Goal: Check status

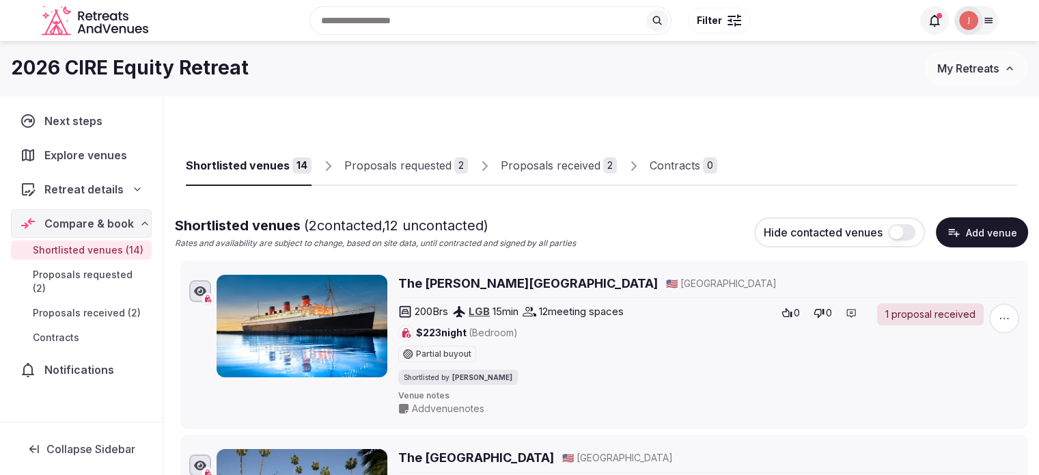
click at [587, 186] on div "Shortlisted venues 14 Proposals requested 2 Proposals received 2 Contracts 0" at bounding box center [601, 156] width 853 height 66
click at [546, 162] on div "Proposals received" at bounding box center [551, 165] width 100 height 16
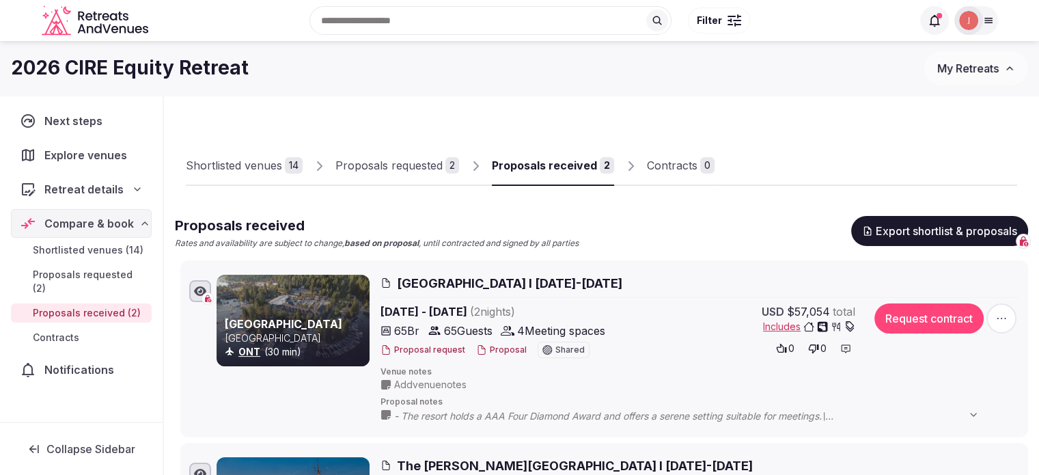
scroll to position [68, 0]
